Goal: Information Seeking & Learning: Learn about a topic

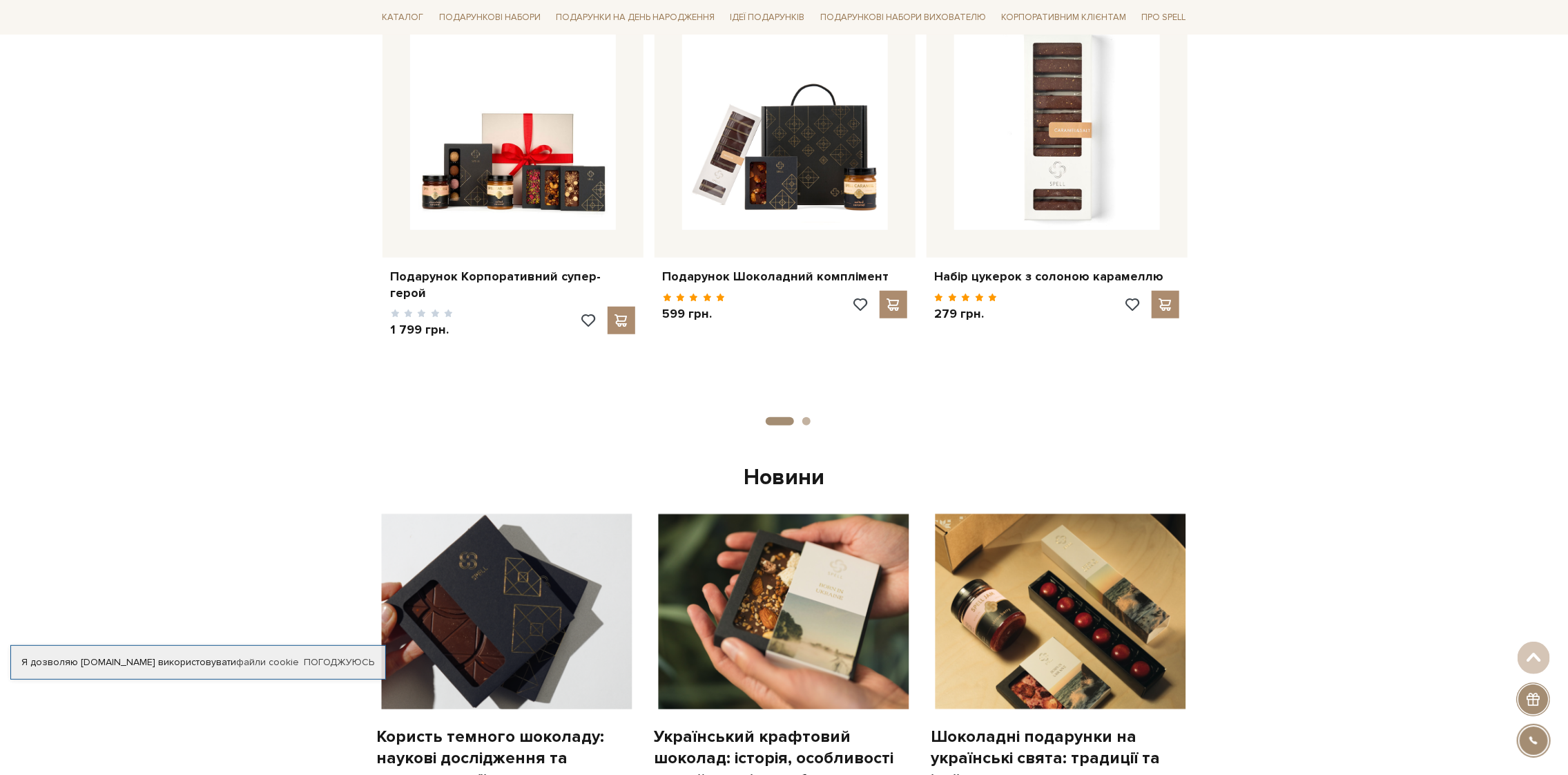
scroll to position [690, 0]
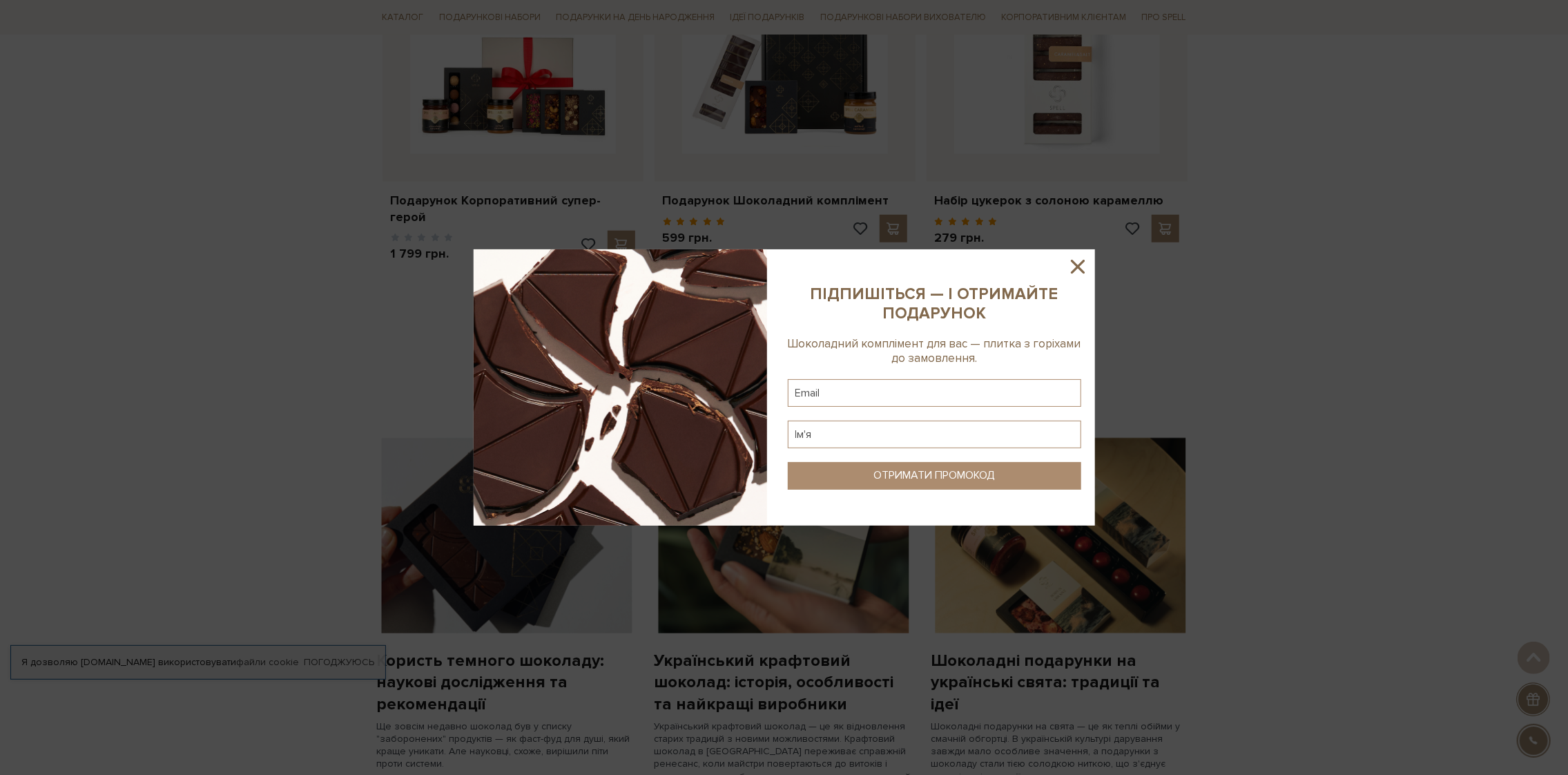
click at [1073, 264] on icon at bounding box center [1078, 267] width 24 height 24
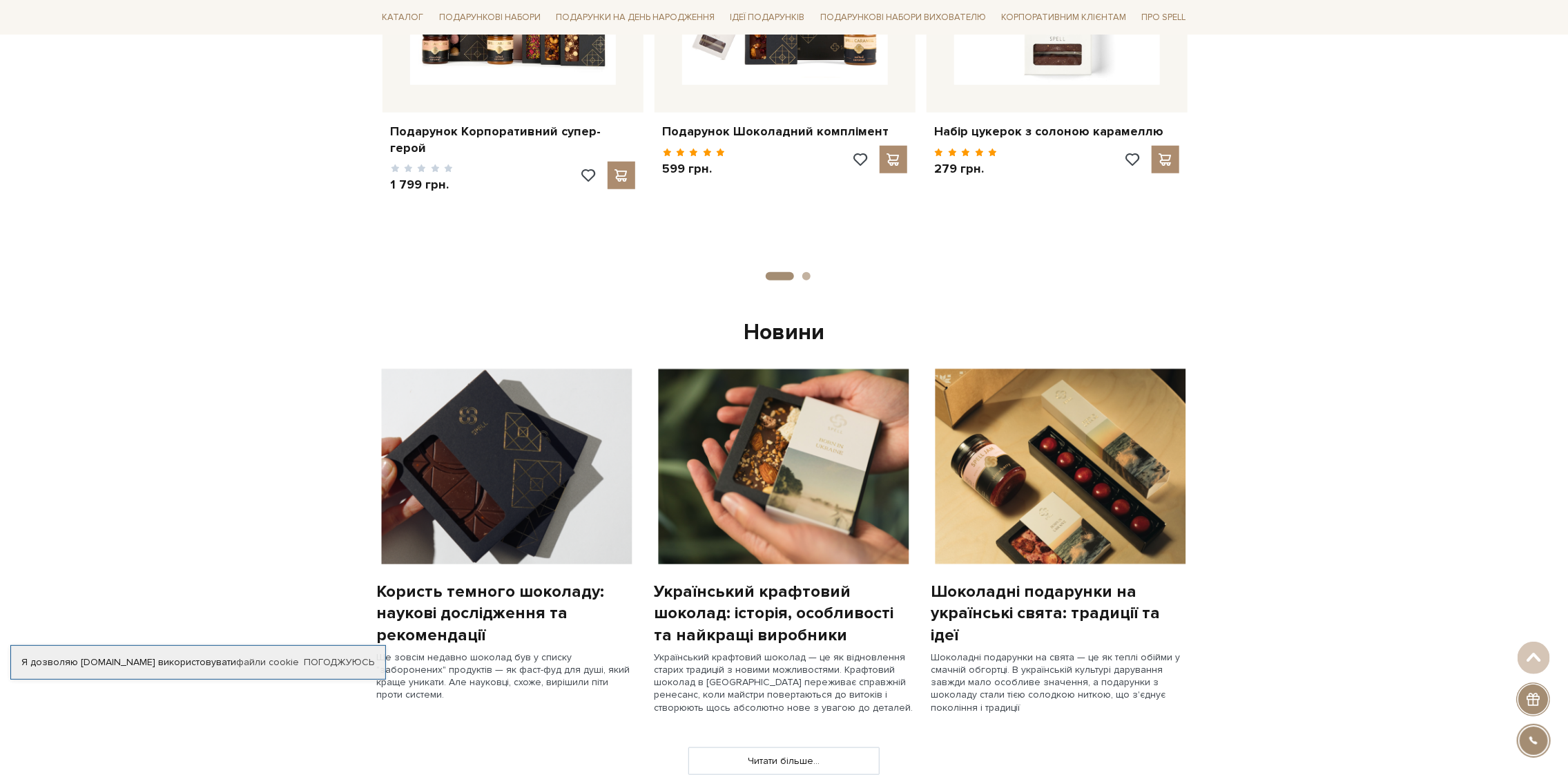
scroll to position [760, 0]
click at [522, 439] on img at bounding box center [507, 466] width 260 height 195
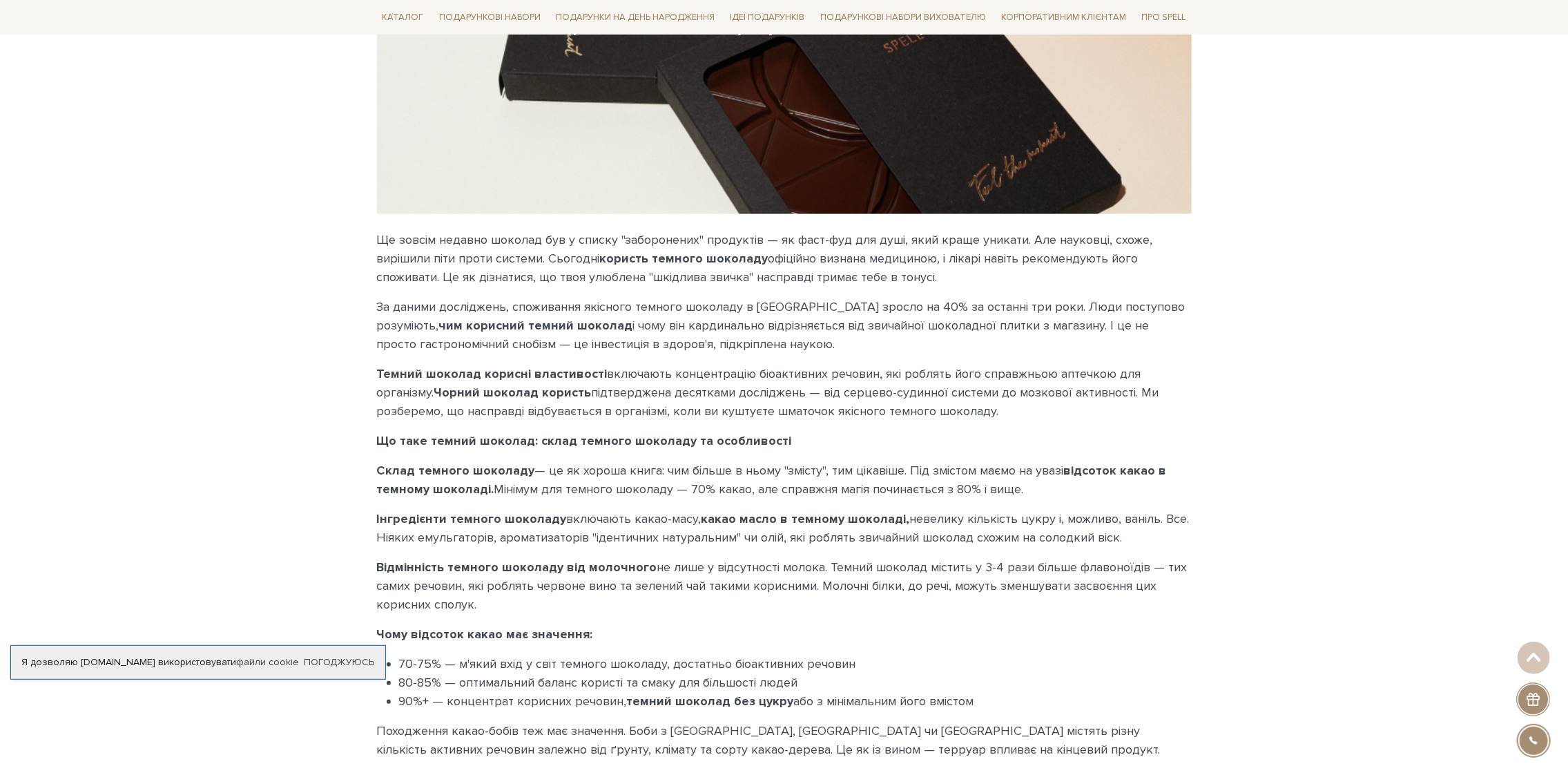
scroll to position [276, 0]
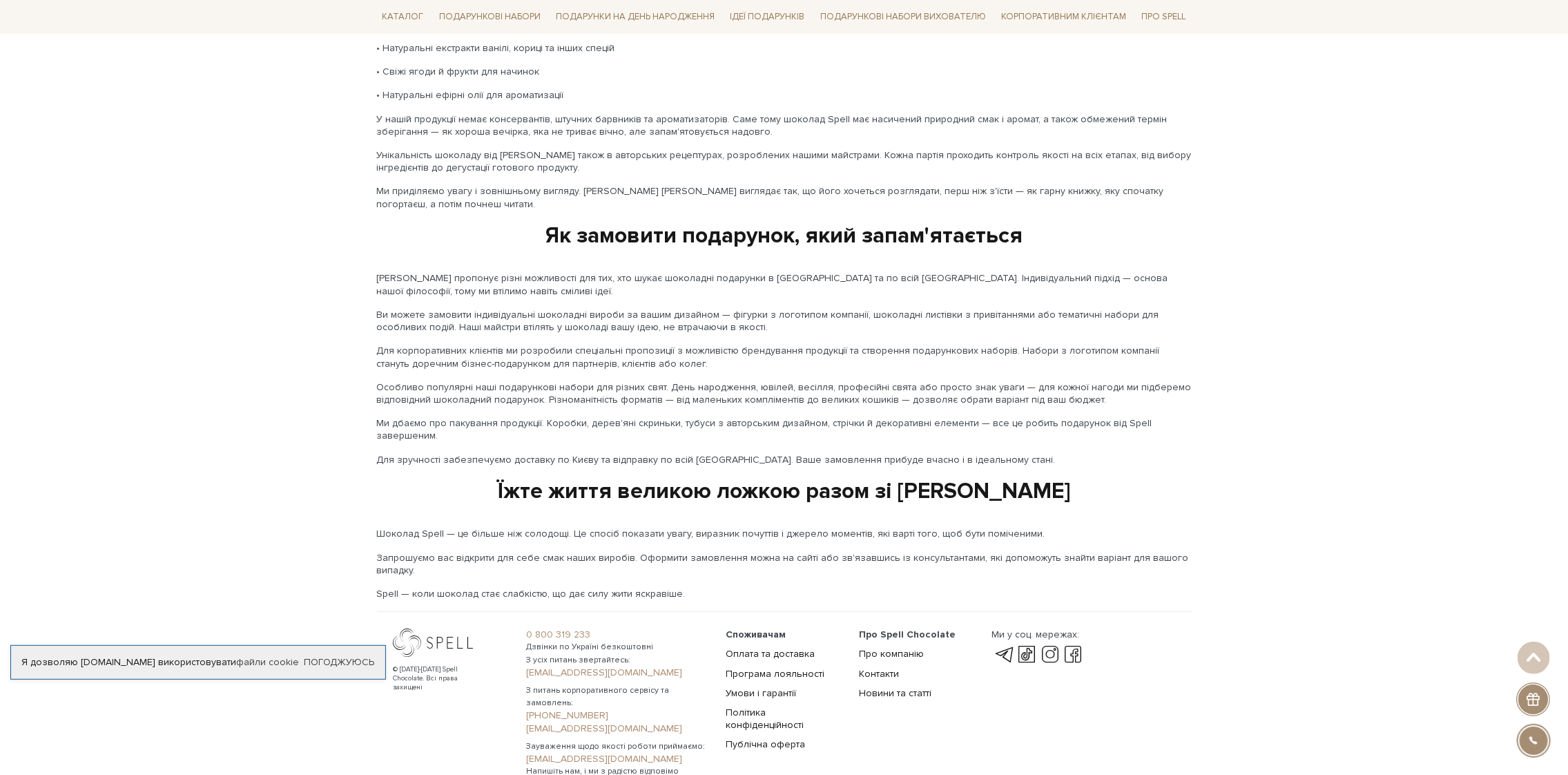
scroll to position [2050, 0]
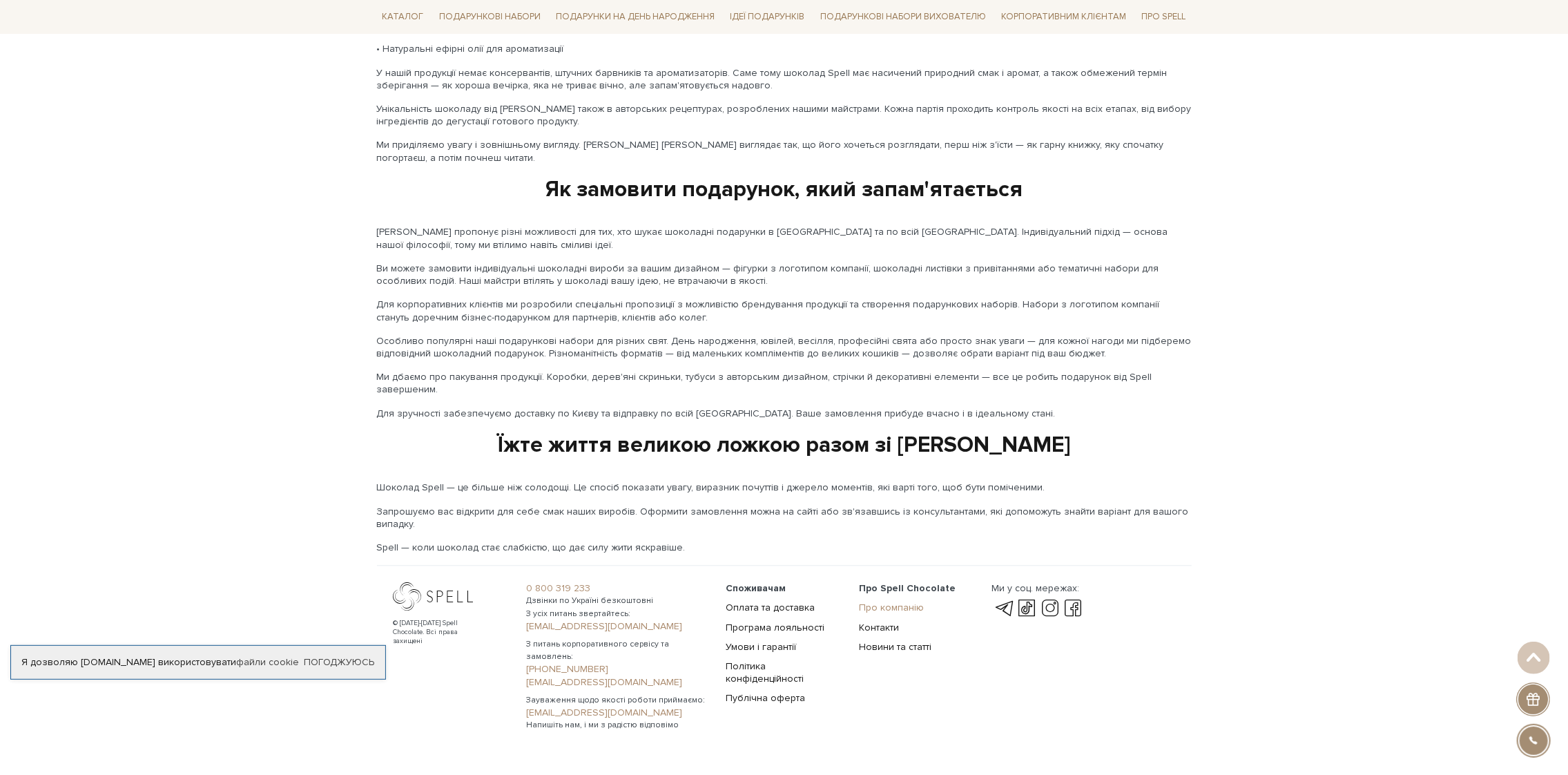
click at [875, 602] on link "Про компанію" at bounding box center [891, 608] width 65 height 12
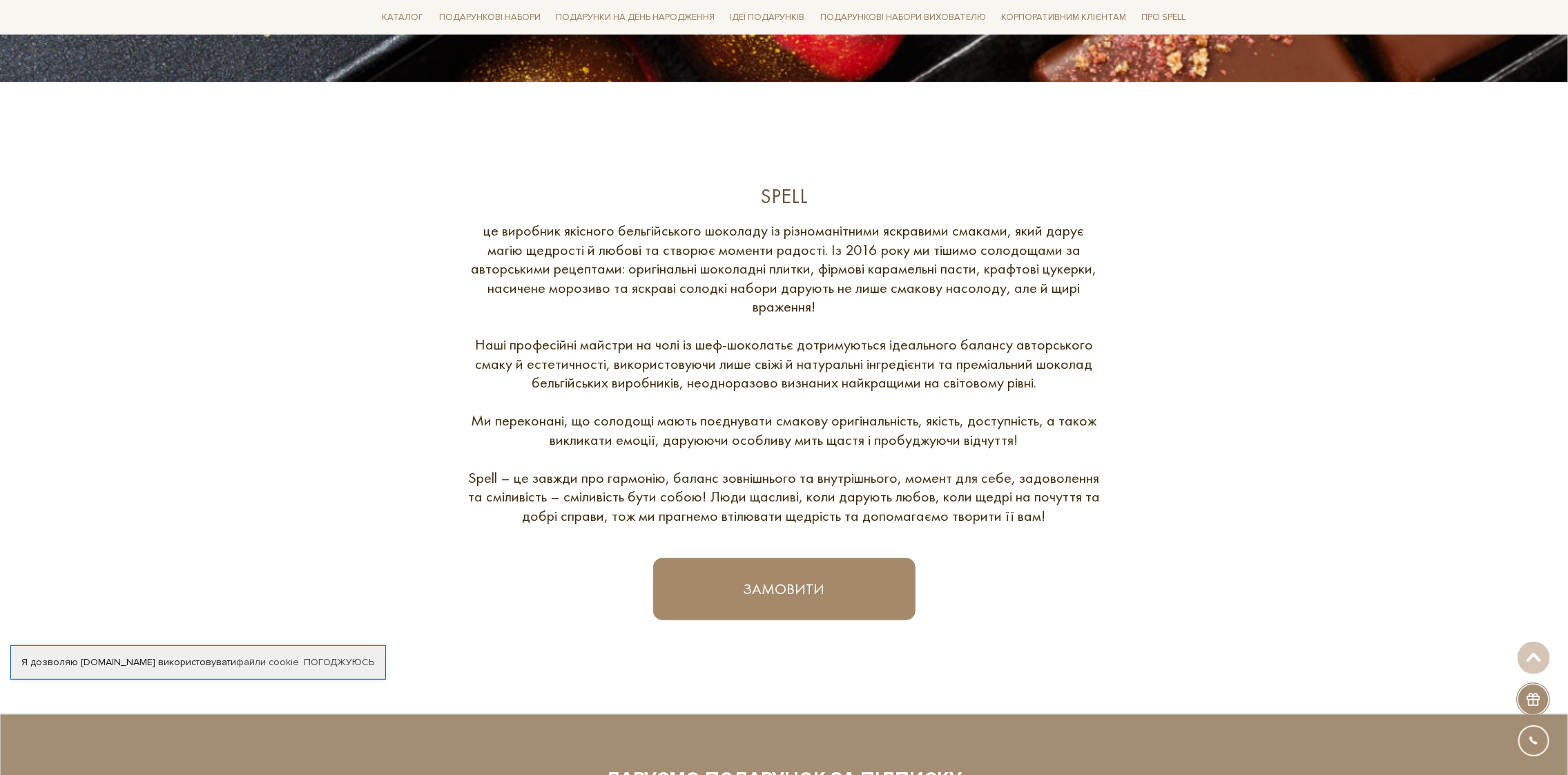
scroll to position [484, 0]
